Goal: Task Accomplishment & Management: Complete application form

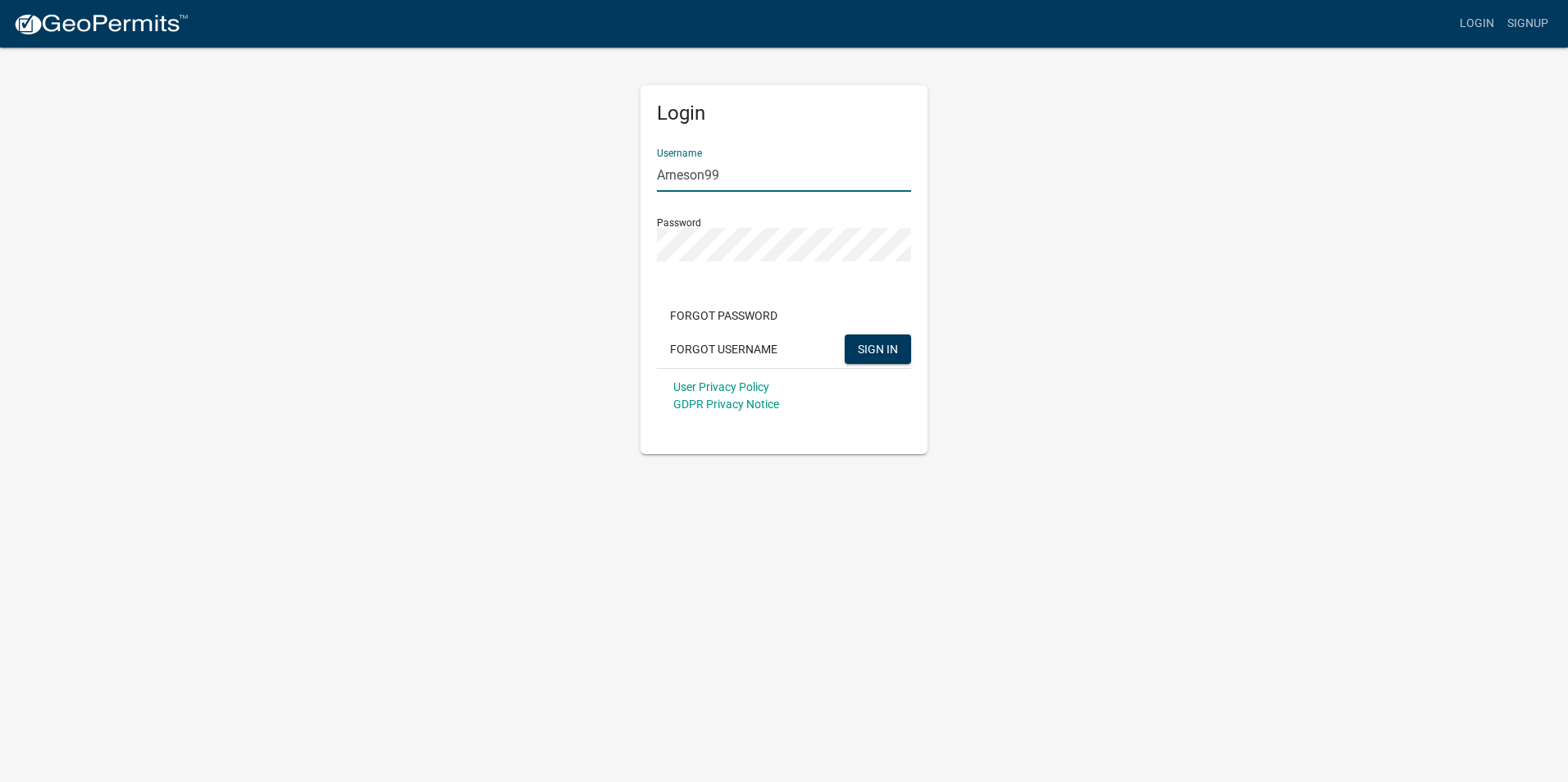
click at [723, 180] on input "Arneson99" at bounding box center [784, 175] width 254 height 33
type input "A"
type input "cale.[PERSON_NAME]"
click at [525, 246] on div "Login Username [PERSON_NAME].[PERSON_NAME] Password Forgot Password Forgot User…" at bounding box center [784, 250] width 934 height 408
click at [1019, 281] on div "Login Username [PERSON_NAME].[PERSON_NAME] Password Forgot Password Forgot User…" at bounding box center [784, 250] width 934 height 408
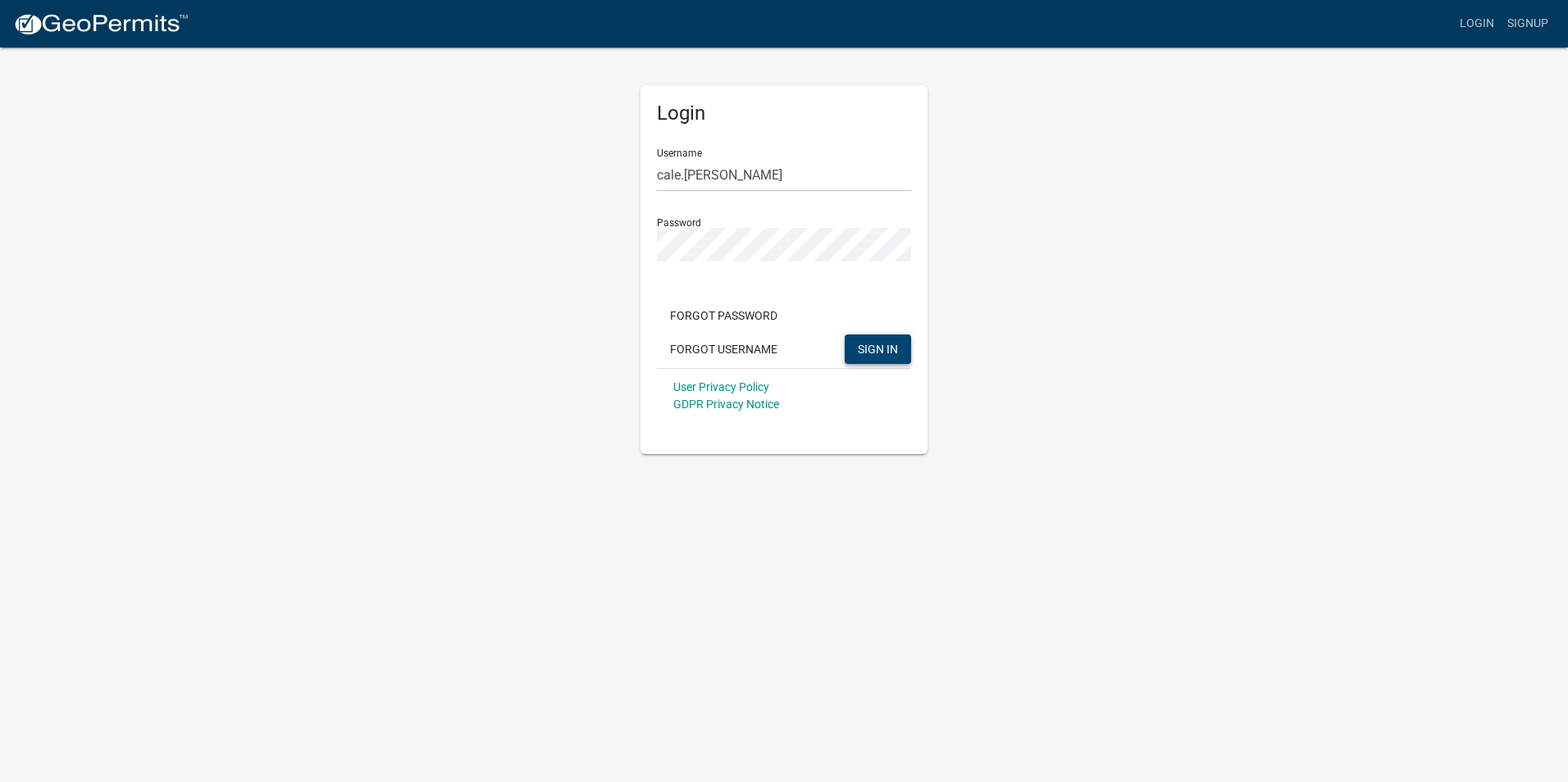
click at [898, 349] on button "SIGN IN" at bounding box center [877, 349] width 66 height 29
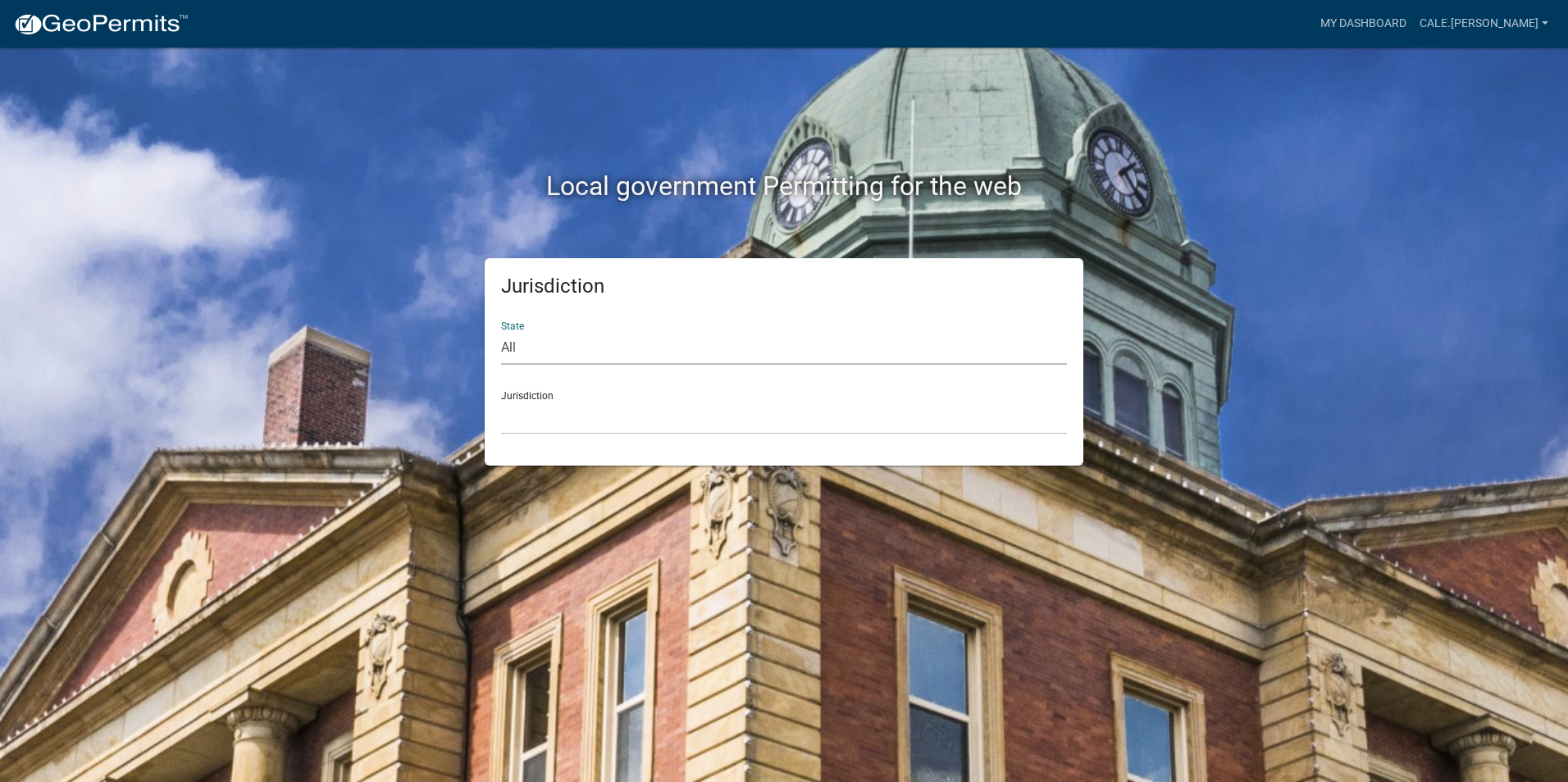
click at [515, 338] on select "All [US_STATE] [US_STATE] [US_STATE] [US_STATE] [US_STATE] [US_STATE] [US_STATE…" at bounding box center [784, 347] width 566 height 33
select select "[US_STATE]"
click at [501, 331] on select "All [US_STATE] [US_STATE] [US_STATE] [US_STATE] [US_STATE] [US_STATE] [US_STATE…" at bounding box center [784, 347] width 566 height 33
click at [539, 402] on select "[GEOGRAPHIC_DATA], [US_STATE] [GEOGRAPHIC_DATA], [US_STATE] [GEOGRAPHIC_DATA], …" at bounding box center [784, 418] width 566 height 33
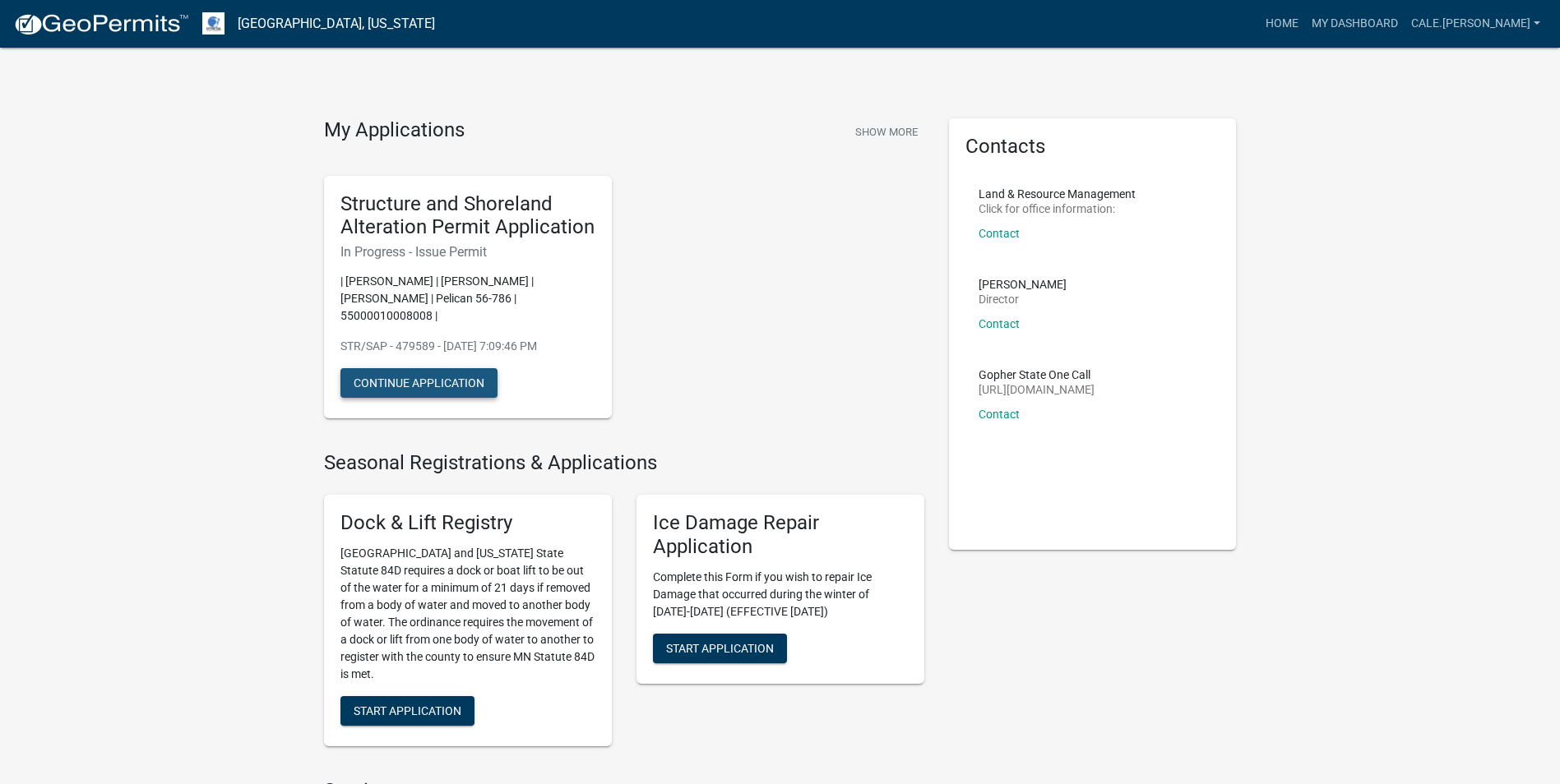
click at [464, 372] on button "Continue Application" at bounding box center [419, 383] width 157 height 29
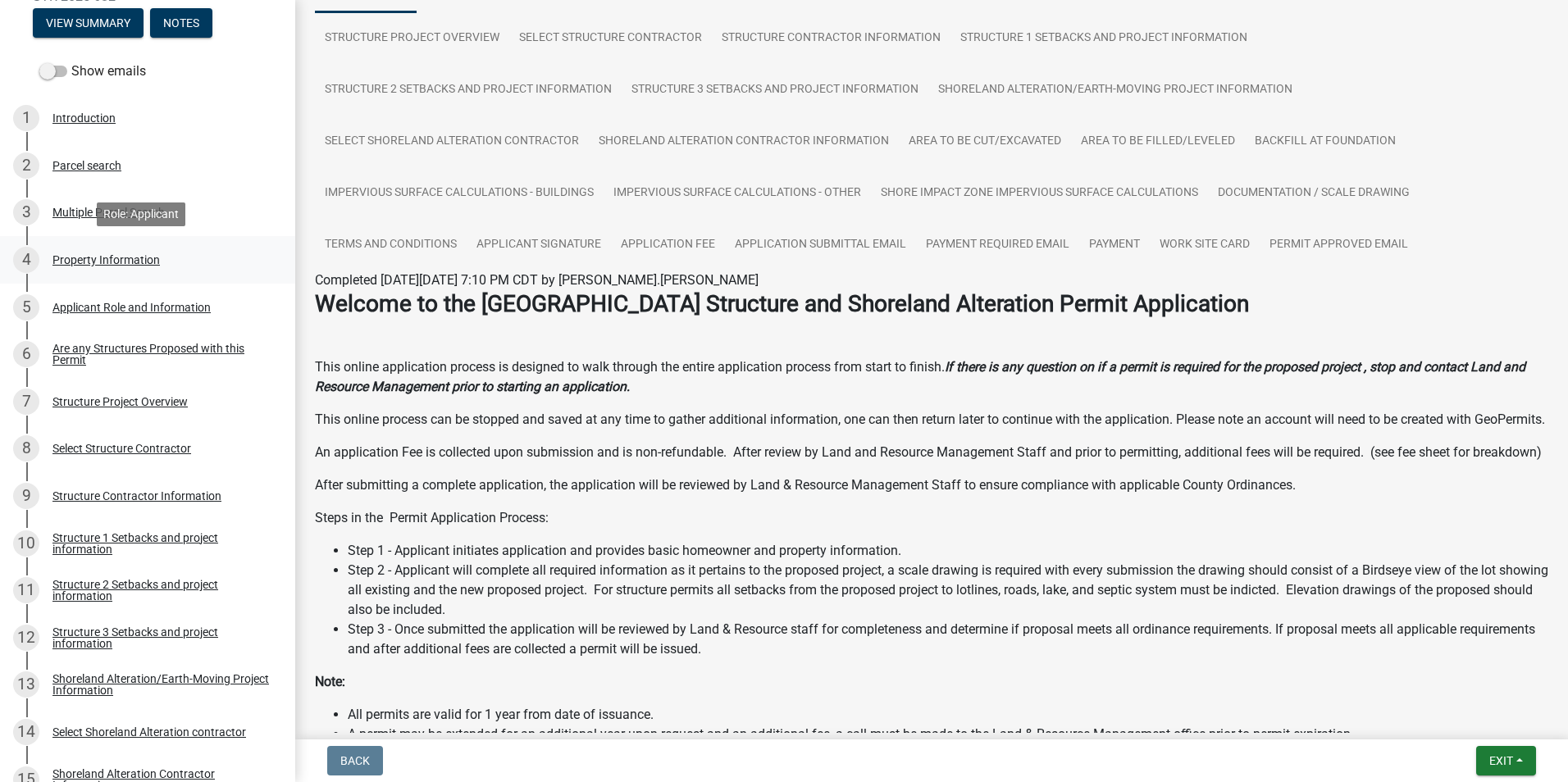
scroll to position [164, 0]
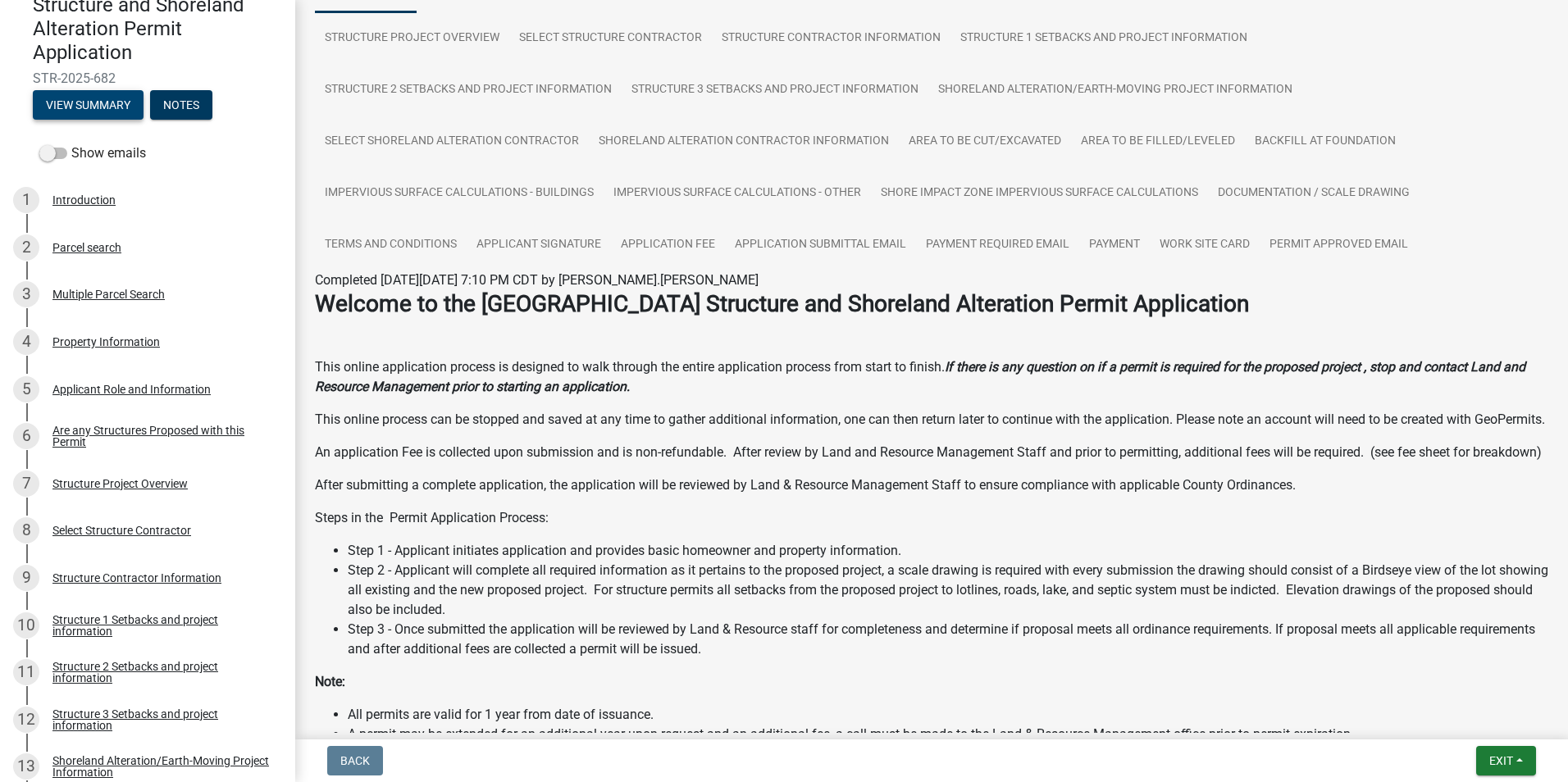
click at [75, 95] on button "View Summary" at bounding box center [87, 105] width 111 height 29
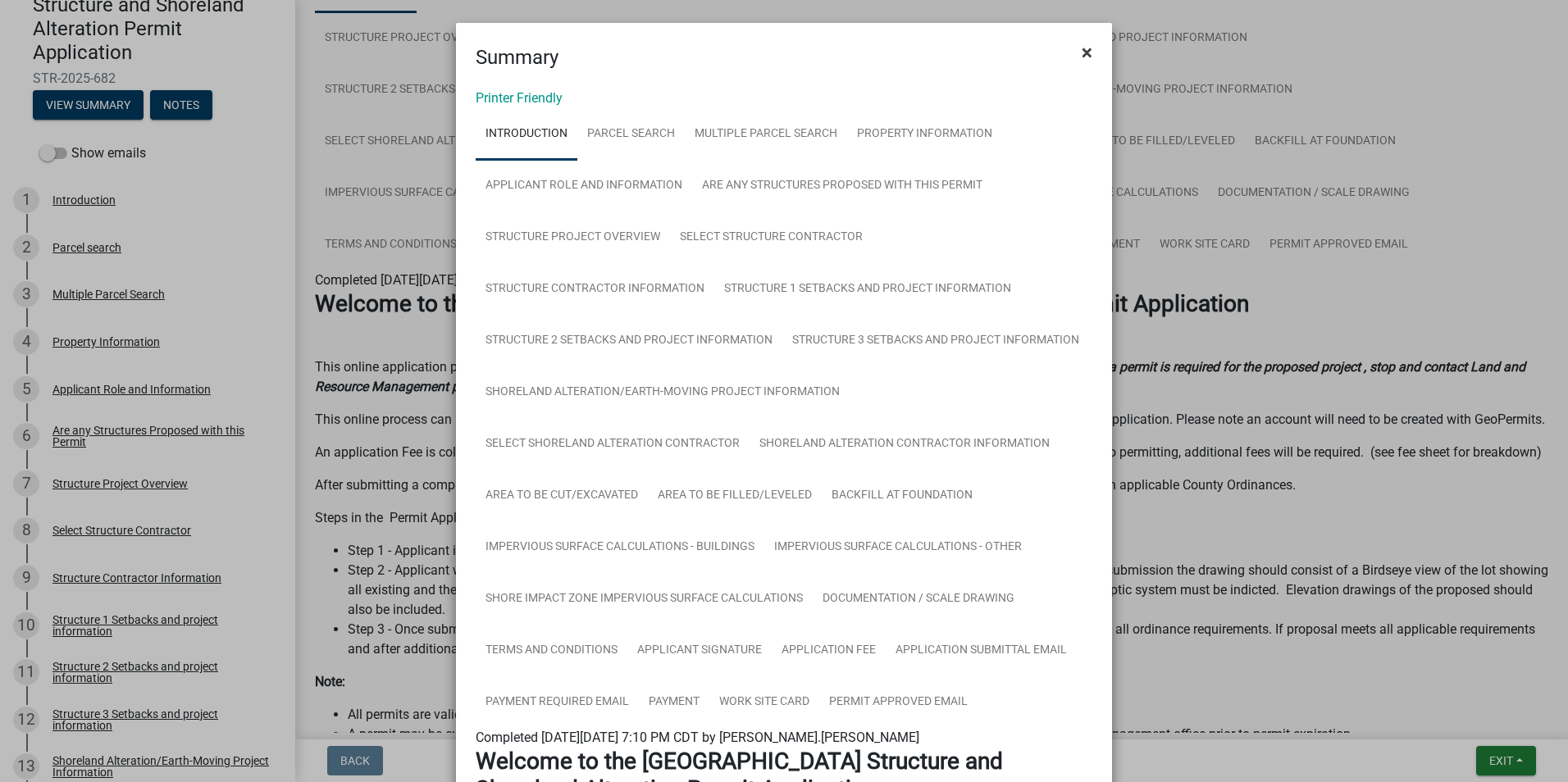
click at [1081, 51] on span "×" at bounding box center [1086, 52] width 10 height 23
